Goal: Task Accomplishment & Management: Use online tool/utility

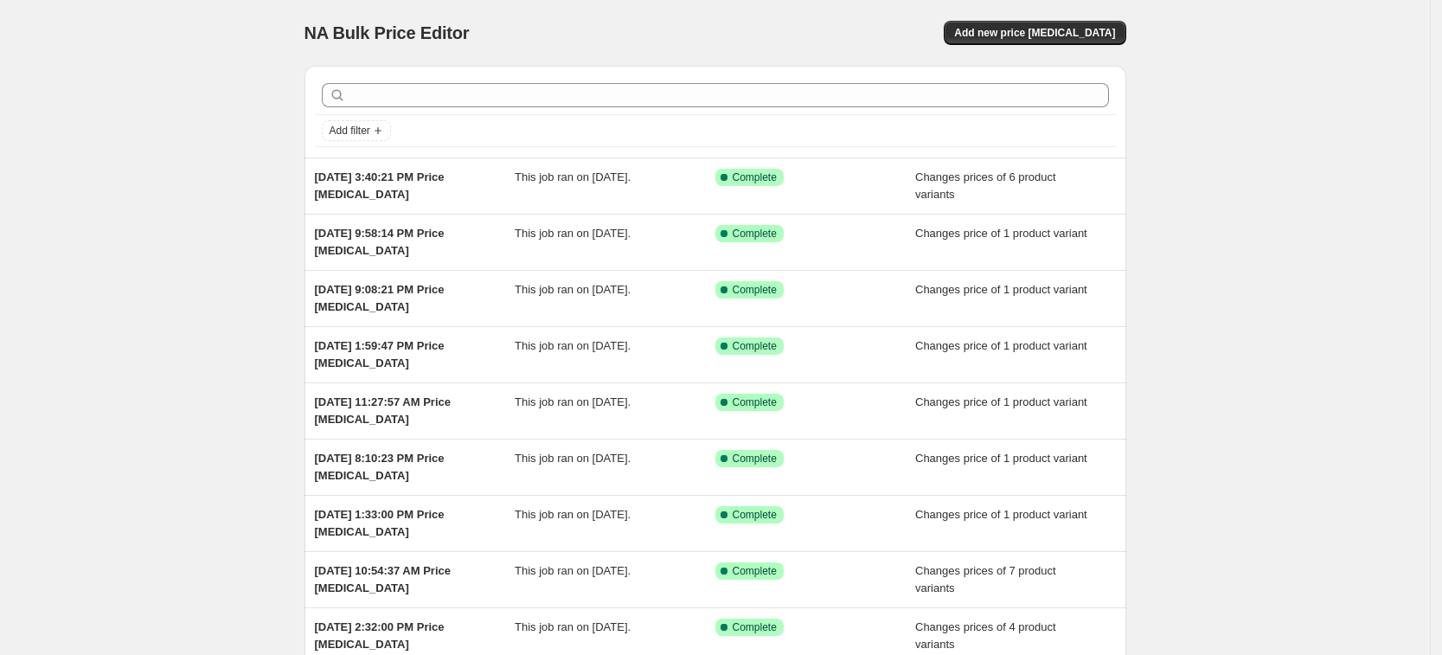
click at [1081, 19] on div "NA Bulk Price Editor. This page is ready NA Bulk Price Editor Add new price [ME…" at bounding box center [715, 33] width 822 height 66
click at [1079, 22] on button "Add new price [MEDICAL_DATA]" at bounding box center [1035, 33] width 182 height 24
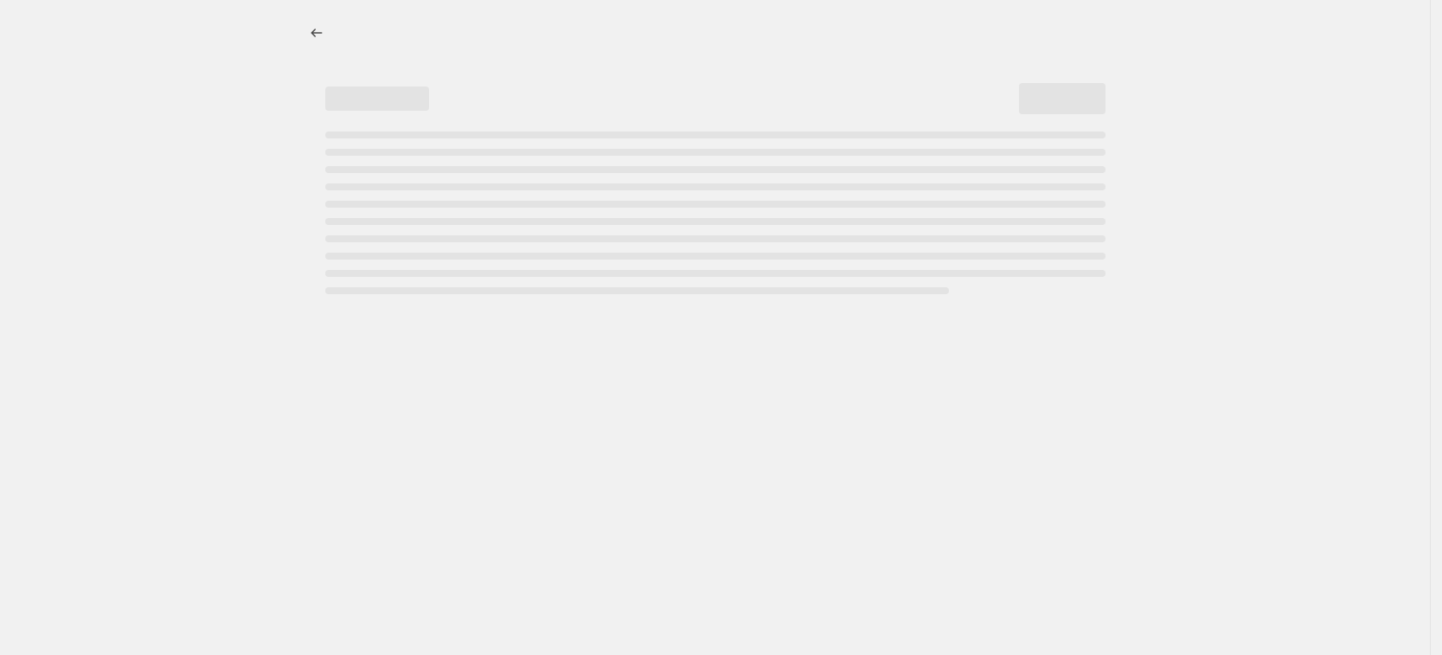
select select "percentage"
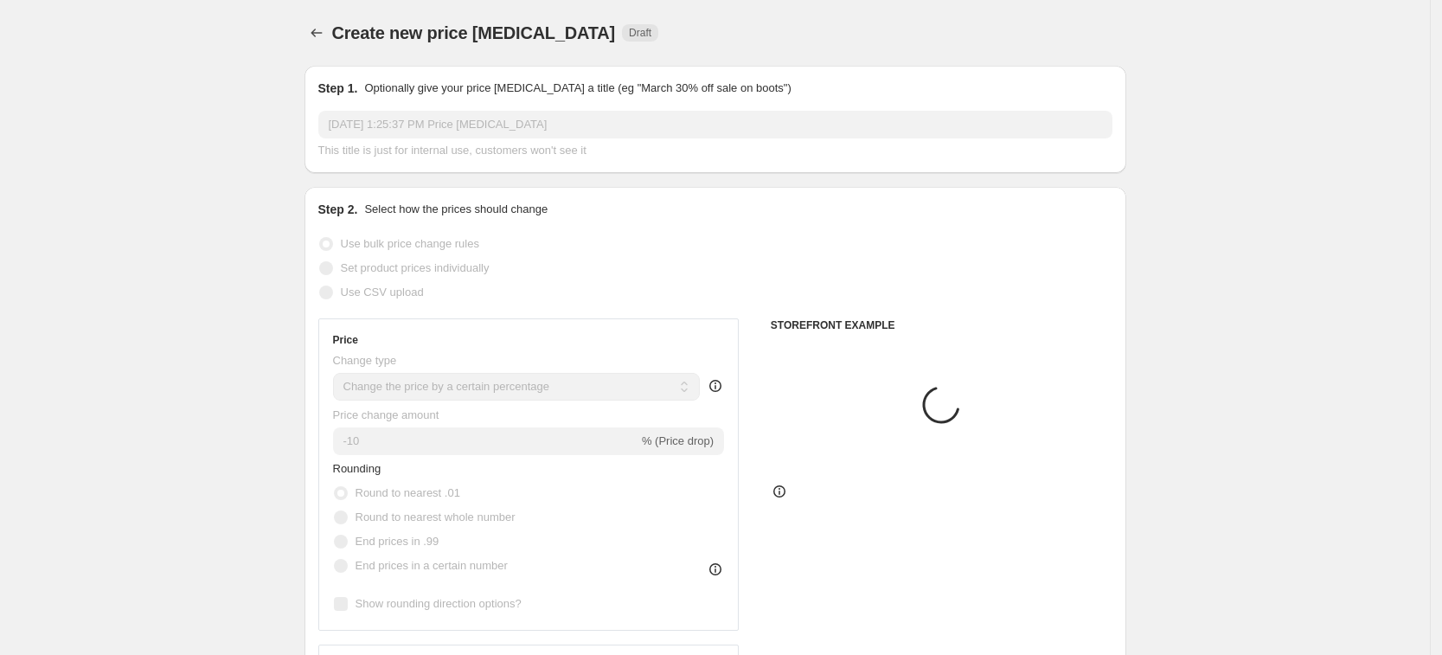
click at [465, 266] on span "Set product prices individually" at bounding box center [415, 267] width 149 height 13
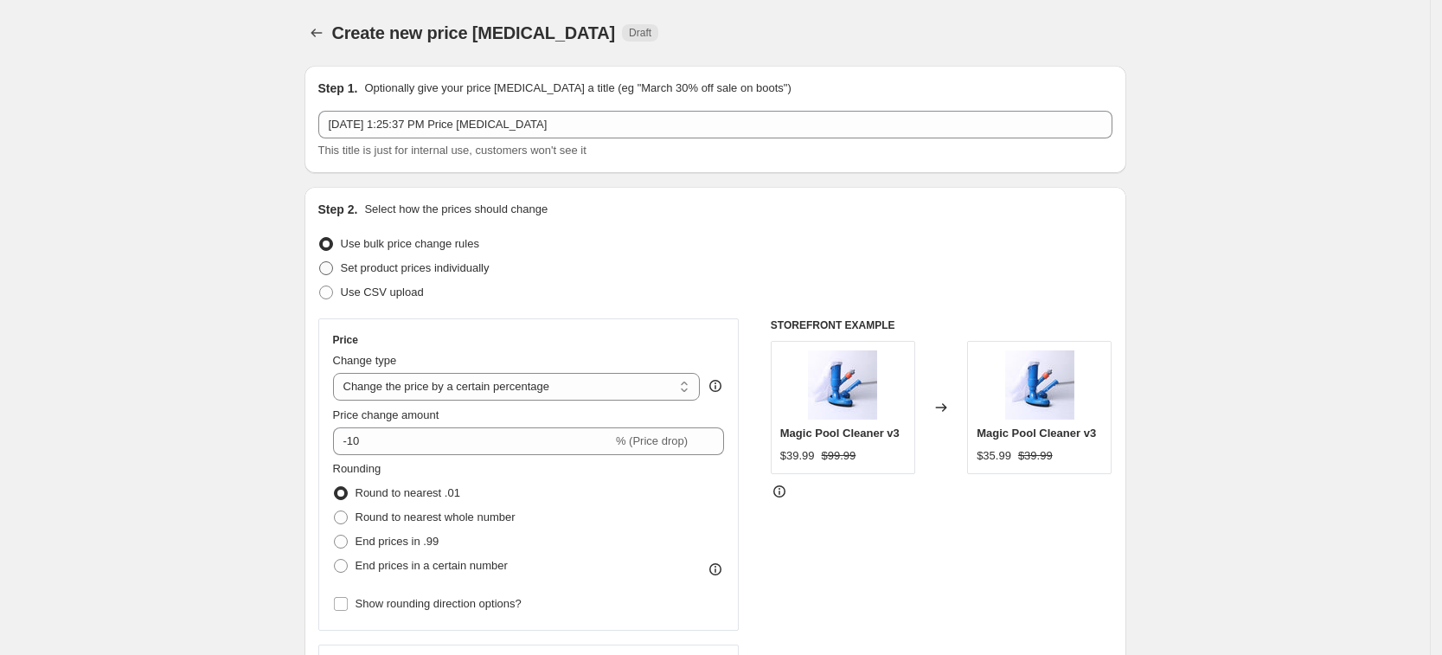
click at [458, 273] on span "Set product prices individually" at bounding box center [415, 267] width 149 height 13
click at [320, 262] on input "Set product prices individually" at bounding box center [319, 261] width 1 height 1
radio input "true"
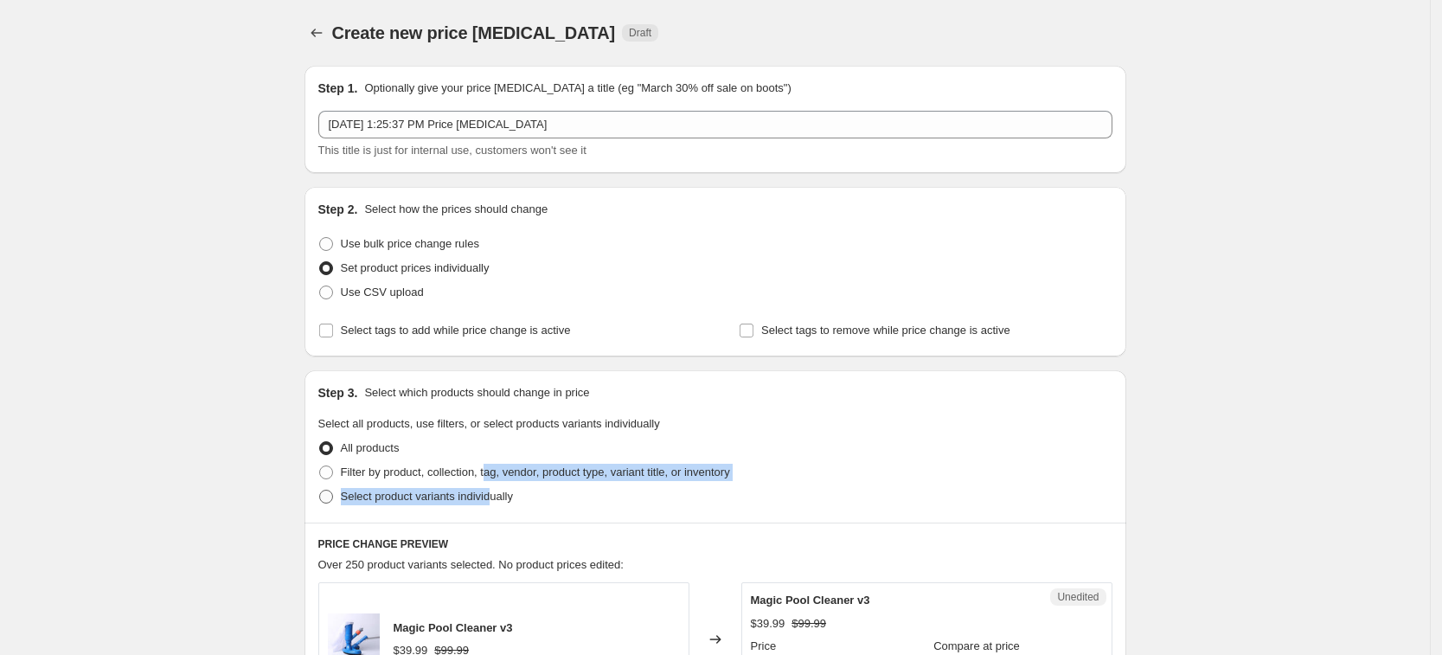
click at [493, 484] on label "Select product variants individually" at bounding box center [415, 496] width 195 height 24
click at [473, 503] on span "Select product variants individually" at bounding box center [427, 496] width 172 height 17
click at [320, 490] on input "Select product variants individually" at bounding box center [319, 490] width 1 height 1
radio input "true"
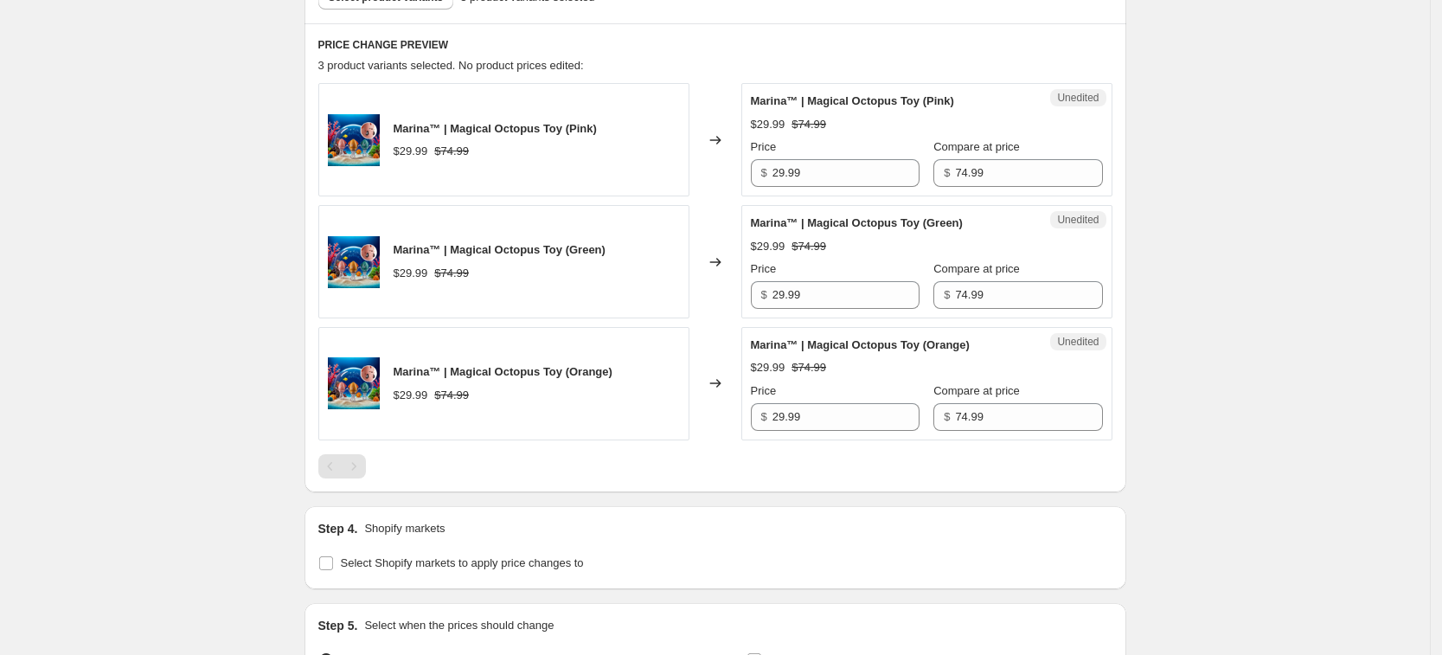
scroll to position [649, 0]
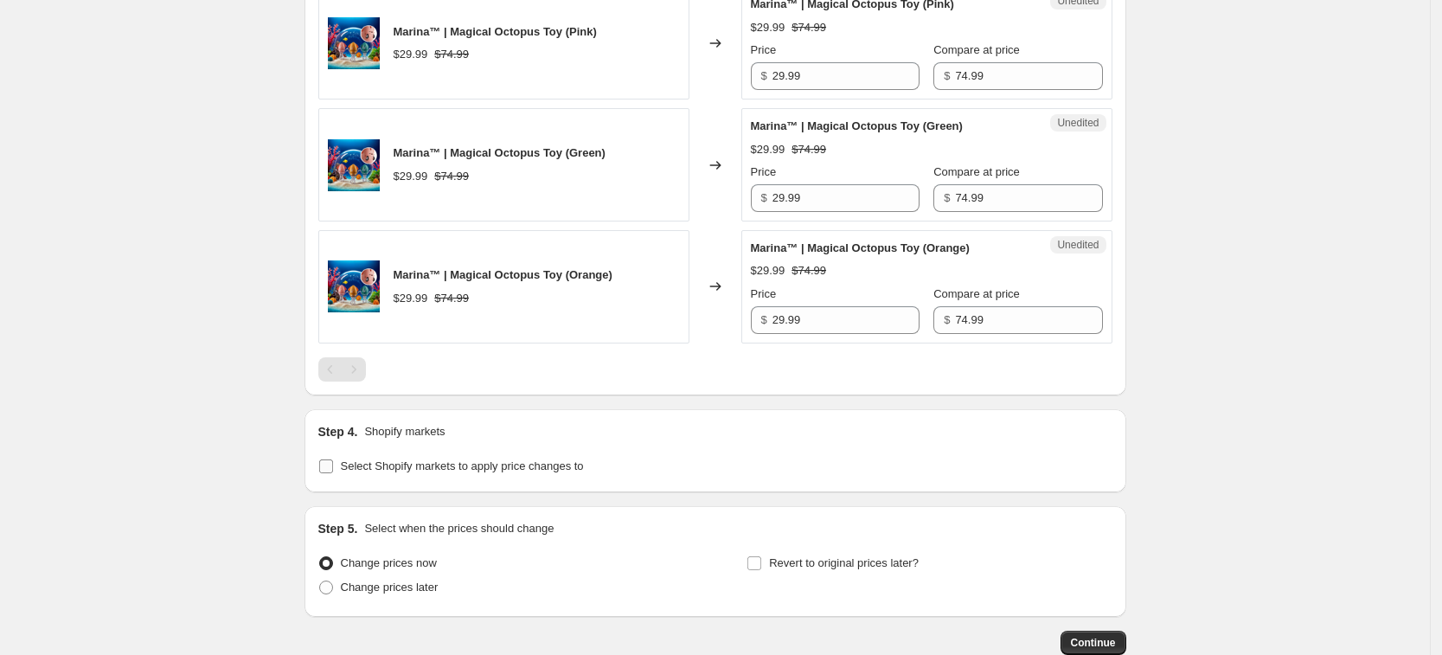
click at [470, 471] on span "Select Shopify markets to apply price changes to" at bounding box center [462, 465] width 243 height 13
click at [333, 471] on input "Select Shopify markets to apply price changes to" at bounding box center [326, 466] width 14 height 14
checkbox input "true"
